Goal: Check status

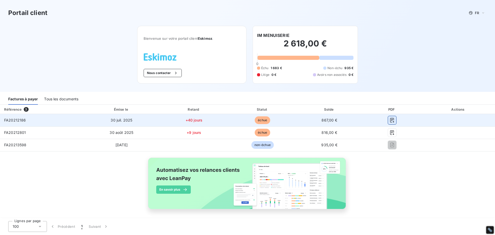
click at [390, 122] on icon "button" at bounding box center [392, 120] width 5 height 5
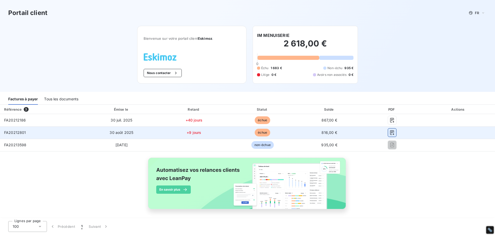
click at [390, 133] on icon "button" at bounding box center [392, 132] width 5 height 5
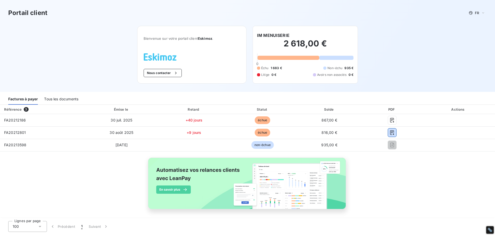
click at [75, 100] on div "Tous les documents" at bounding box center [61, 99] width 34 height 11
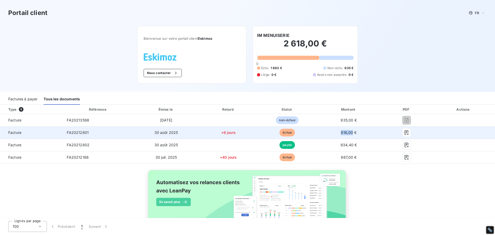
drag, startPoint x: 349, startPoint y: 134, endPoint x: 337, endPoint y: 132, distance: 12.2
click at [337, 132] on td "816,00 €" at bounding box center [348, 132] width 65 height 12
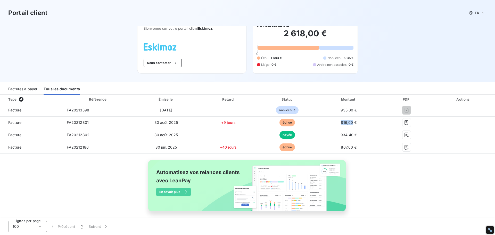
scroll to position [15, 0]
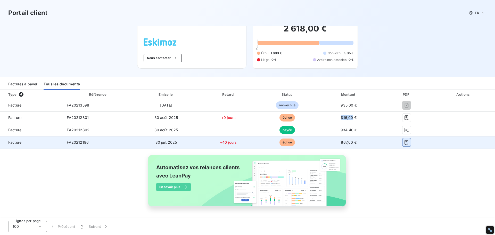
click at [405, 144] on icon "button" at bounding box center [407, 142] width 4 height 5
click at [404, 144] on icon "button" at bounding box center [406, 142] width 5 height 5
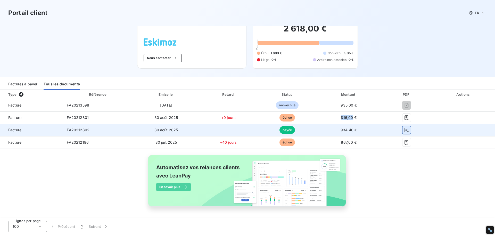
click at [403, 132] on button "button" at bounding box center [407, 130] width 8 height 8
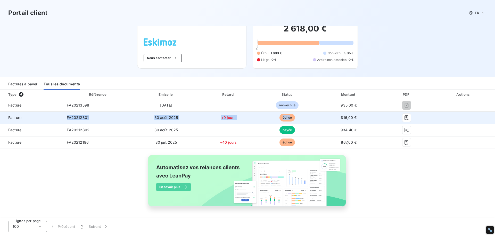
drag, startPoint x: 288, startPoint y: 117, endPoint x: 81, endPoint y: 117, distance: 207.1
click at [26, 117] on tr "Facture FA20212801 [DATE] +9 jours échue 816,00 €" at bounding box center [247, 117] width 495 height 12
click at [80, 121] on td "FA20212801" at bounding box center [98, 117] width 71 height 12
drag, startPoint x: 66, startPoint y: 118, endPoint x: 359, endPoint y: 116, distance: 292.9
click at [359, 116] on tr "Facture FA20212801 [DATE] +9 jours échue 816,00 €" at bounding box center [247, 117] width 495 height 12
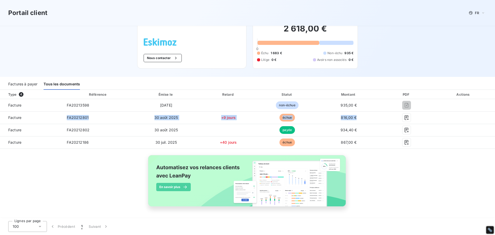
click at [414, 163] on div "Type 4 Référence Émise le Retard Statut Montant PDF Actions Facture FA20213598 …" at bounding box center [247, 154] width 495 height 129
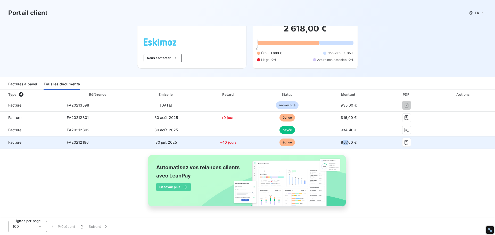
drag, startPoint x: 341, startPoint y: 144, endPoint x: 346, endPoint y: 144, distance: 4.6
click at [346, 144] on td "867,00 €" at bounding box center [348, 142] width 65 height 12
click at [350, 145] on td "867,00 €" at bounding box center [348, 142] width 65 height 12
click at [351, 146] on td "867,00 €" at bounding box center [348, 142] width 65 height 12
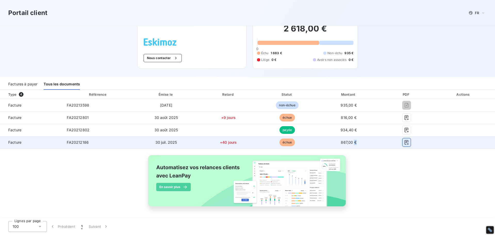
click at [404, 144] on icon "button" at bounding box center [406, 142] width 5 height 5
drag, startPoint x: 338, startPoint y: 142, endPoint x: 358, endPoint y: 145, distance: 21.1
click at [349, 141] on span "867,00 €" at bounding box center [348, 142] width 15 height 4
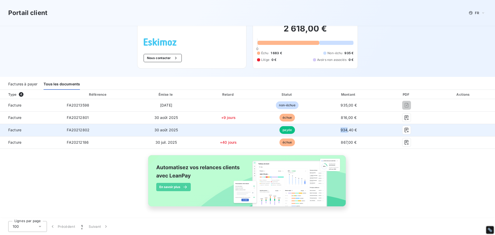
drag, startPoint x: 336, startPoint y: 131, endPoint x: 346, endPoint y: 132, distance: 10.1
click at [344, 131] on td "934,40 €" at bounding box center [348, 130] width 65 height 12
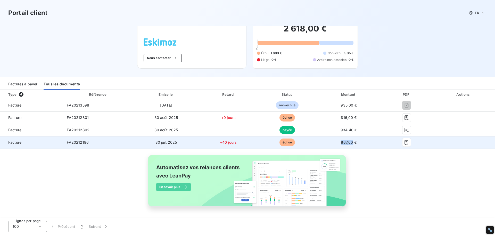
drag, startPoint x: 337, startPoint y: 142, endPoint x: 350, endPoint y: 144, distance: 13.0
click at [350, 144] on td "867,00 €" at bounding box center [348, 142] width 65 height 12
click at [404, 146] on button "button" at bounding box center [407, 142] width 8 height 8
